Goal: Navigation & Orientation: Find specific page/section

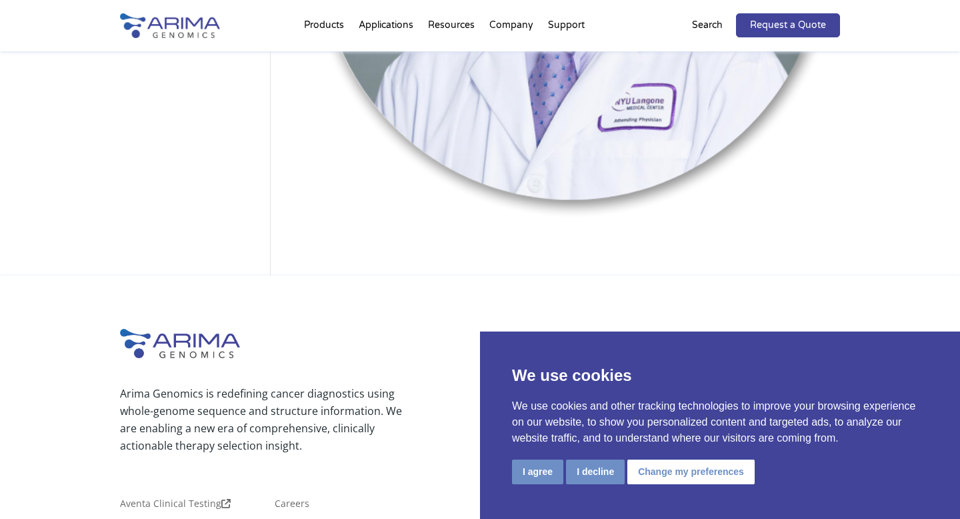
scroll to position [507, 0]
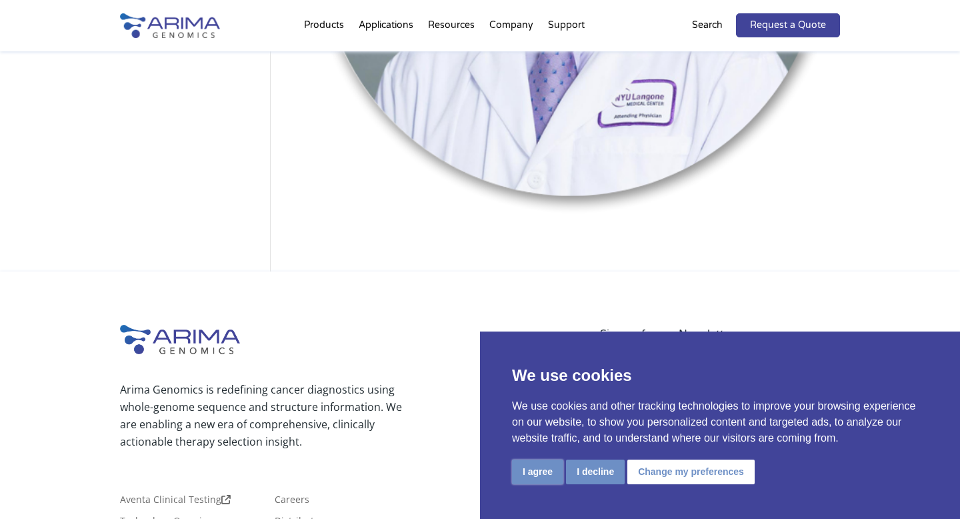
click at [534, 465] on button "I agree" at bounding box center [537, 471] width 51 height 25
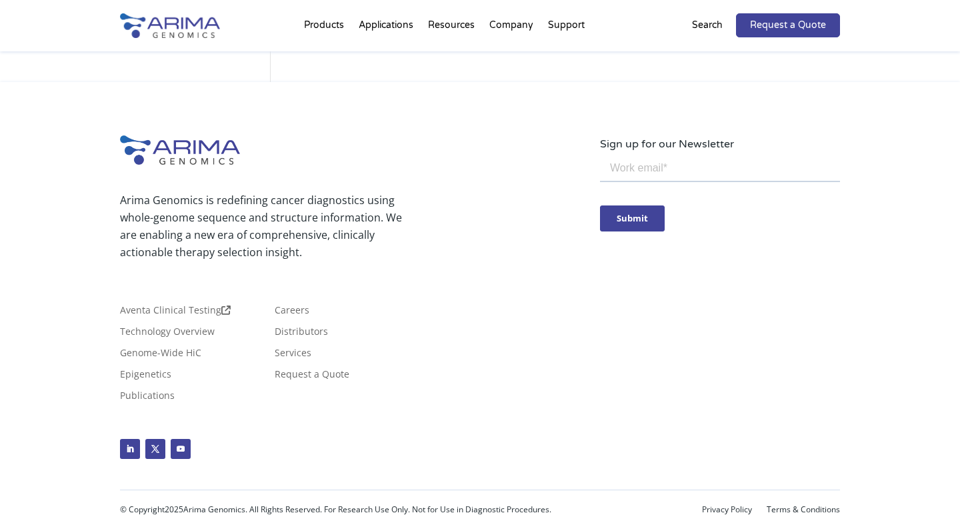
scroll to position [0, 0]
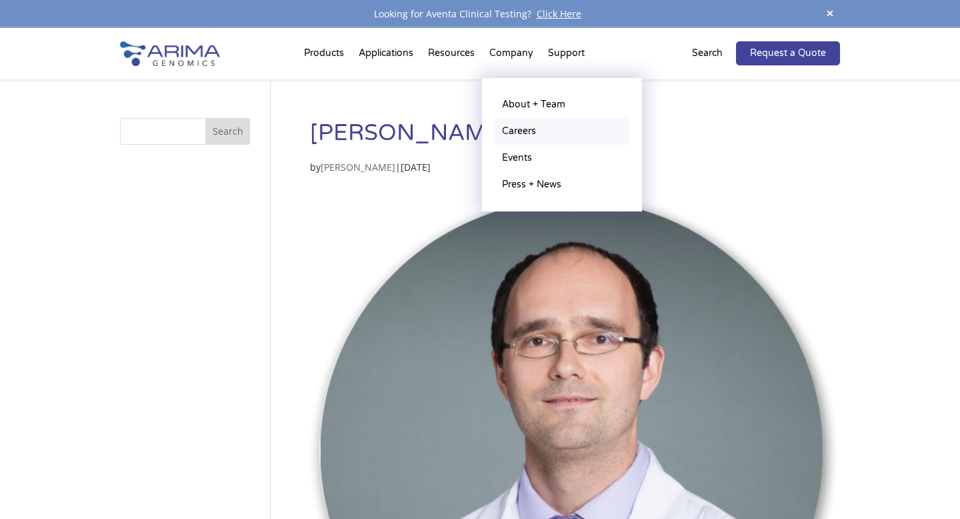
click at [511, 135] on link "Careers" at bounding box center [561, 131] width 133 height 27
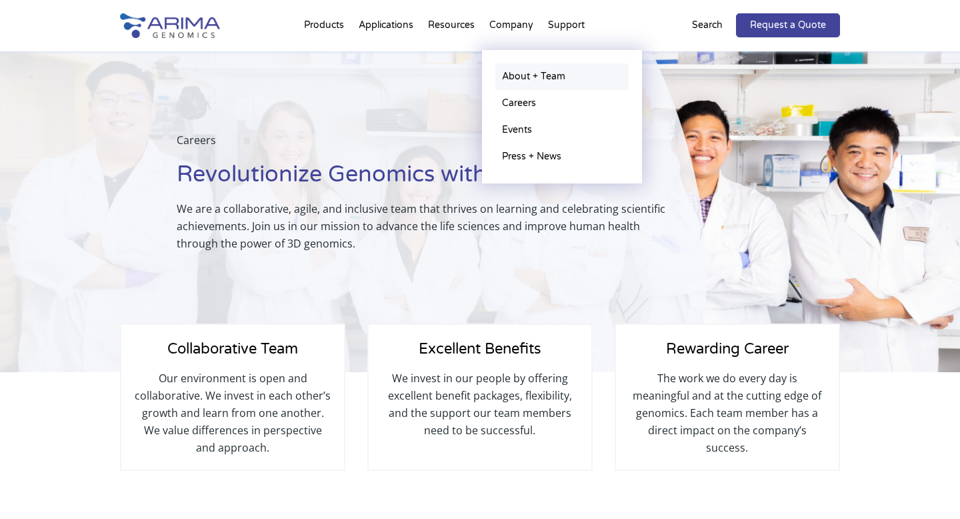
click at [520, 72] on link "About + Team" at bounding box center [561, 76] width 133 height 27
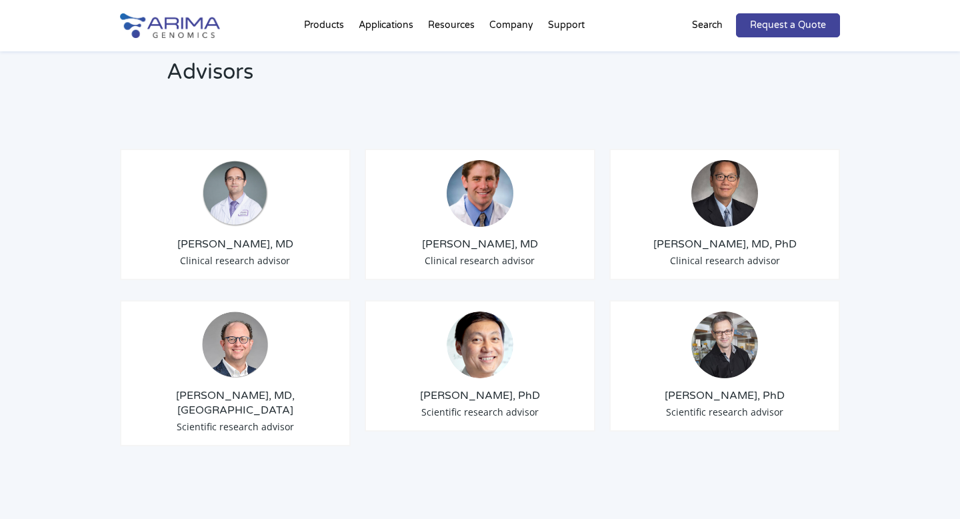
scroll to position [1568, 0]
